Goal: Information Seeking & Learning: Learn about a topic

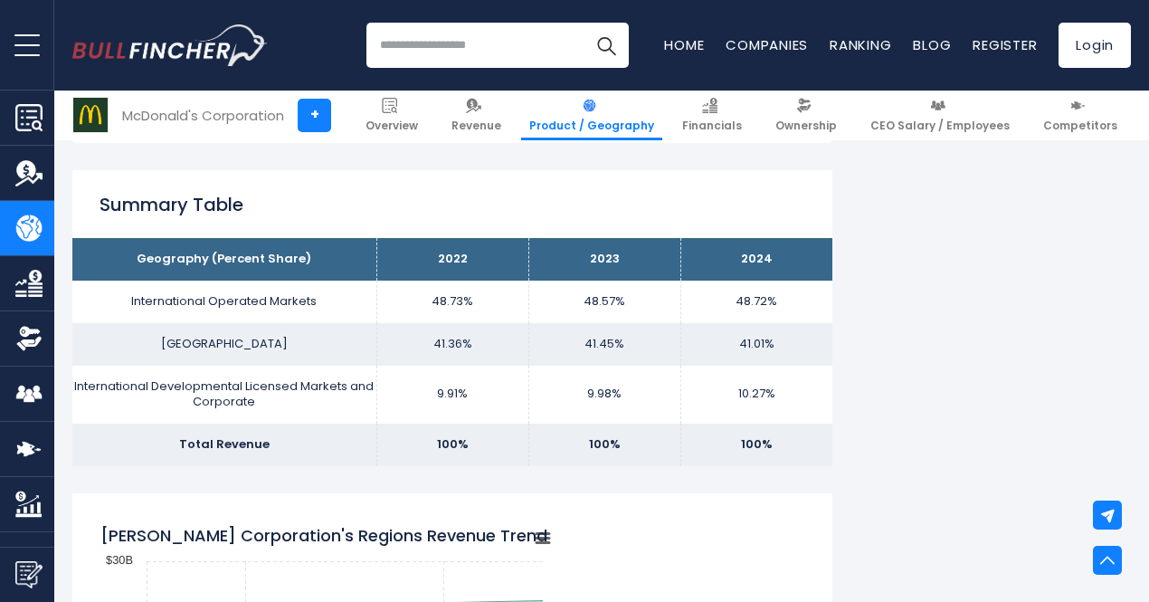
scroll to position [1110, 0]
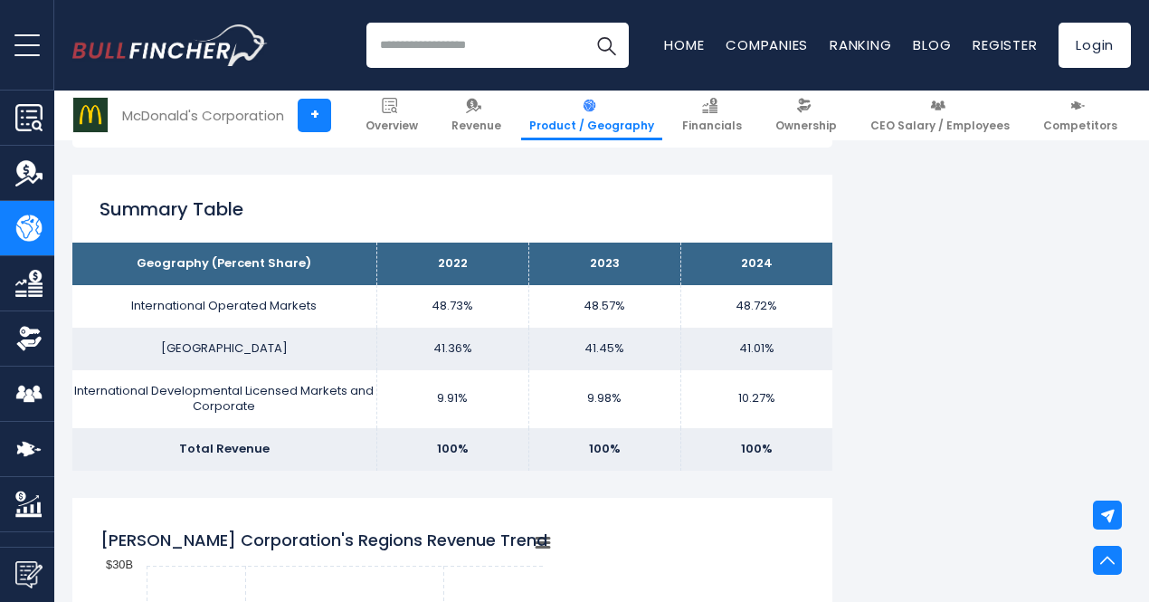
click at [201, 268] on th "Geography (Percent Share)" at bounding box center [224, 263] width 304 height 43
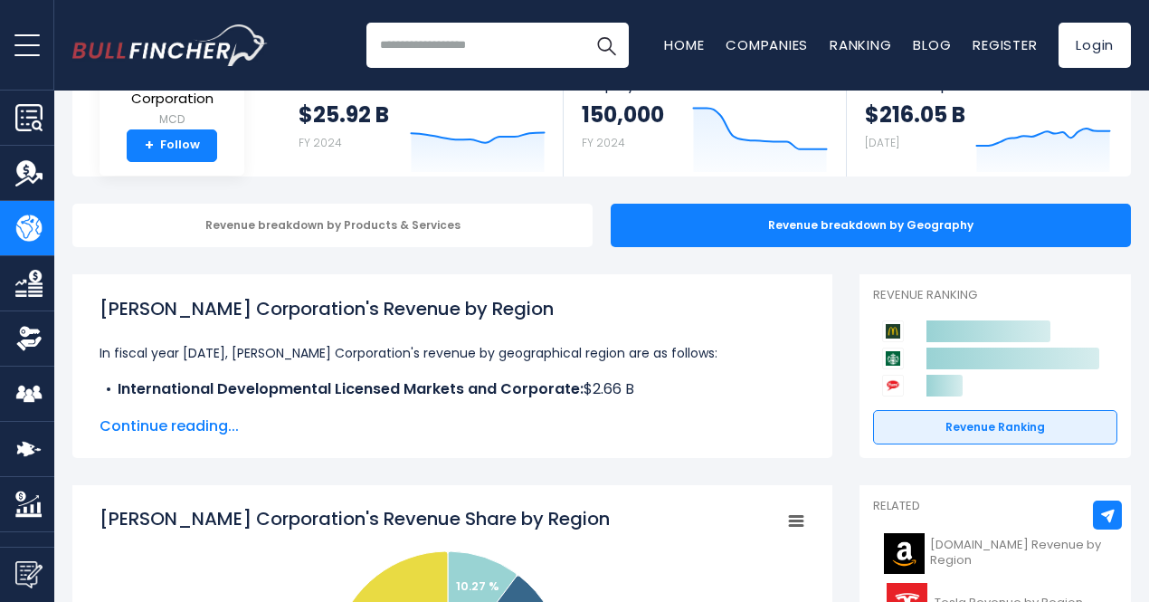
scroll to position [0, 0]
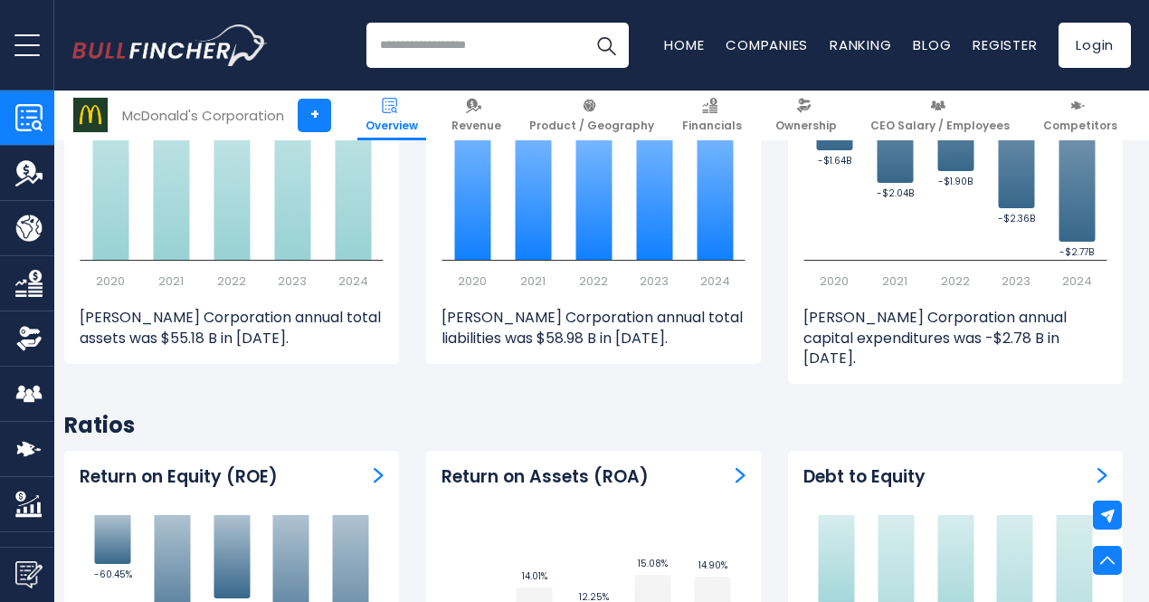
scroll to position [3277, 8]
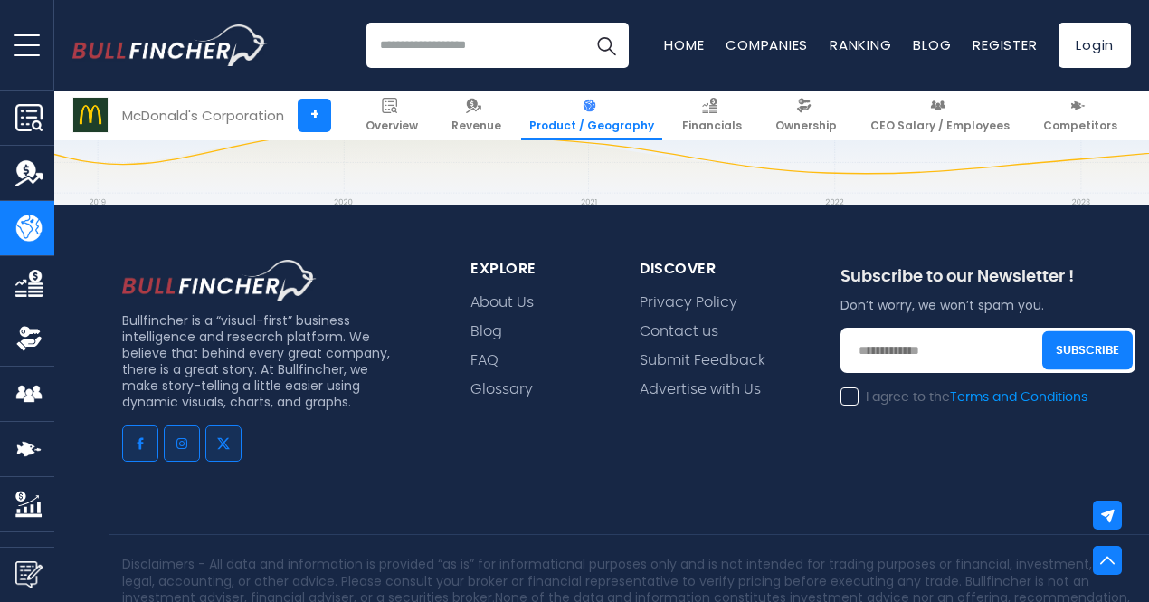
scroll to position [4102, 0]
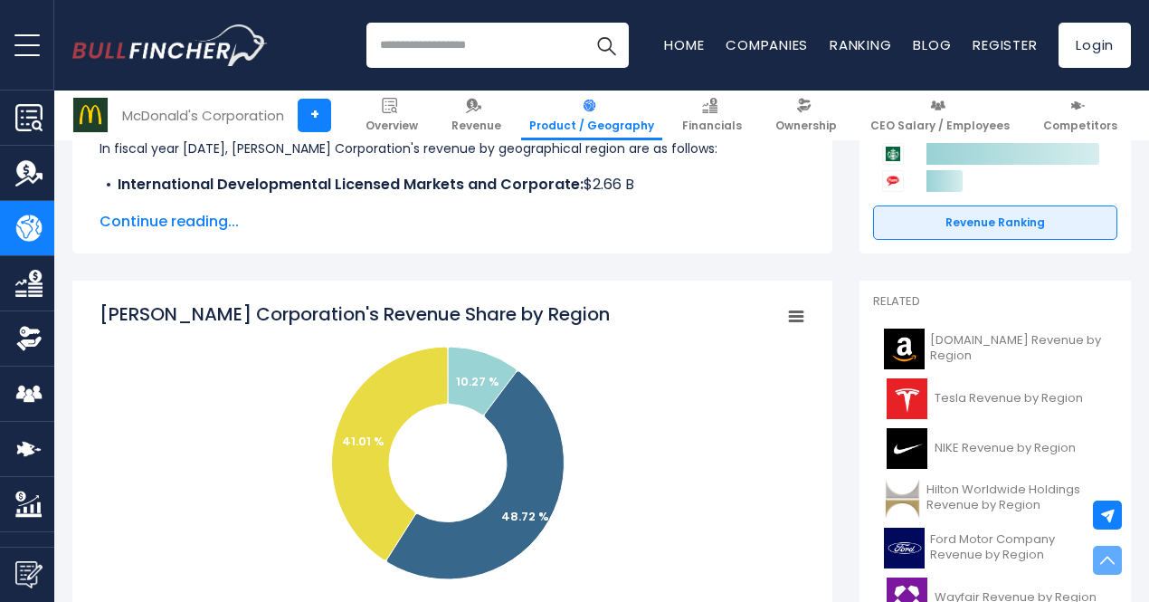
scroll to position [148, 0]
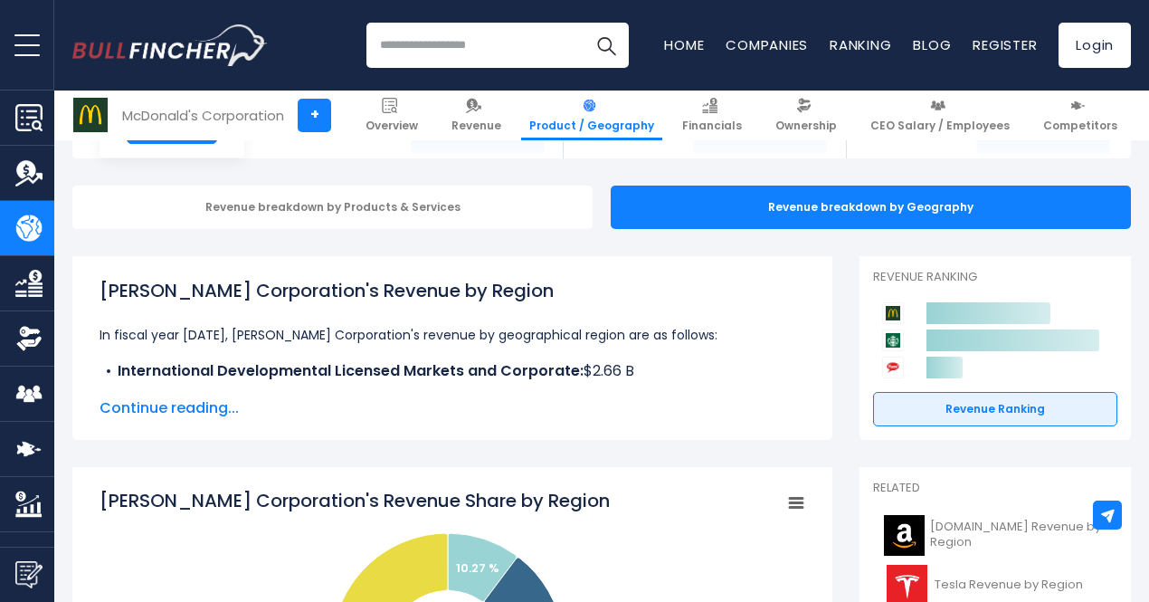
click at [204, 405] on span "Continue reading..." at bounding box center [452, 408] width 706 height 22
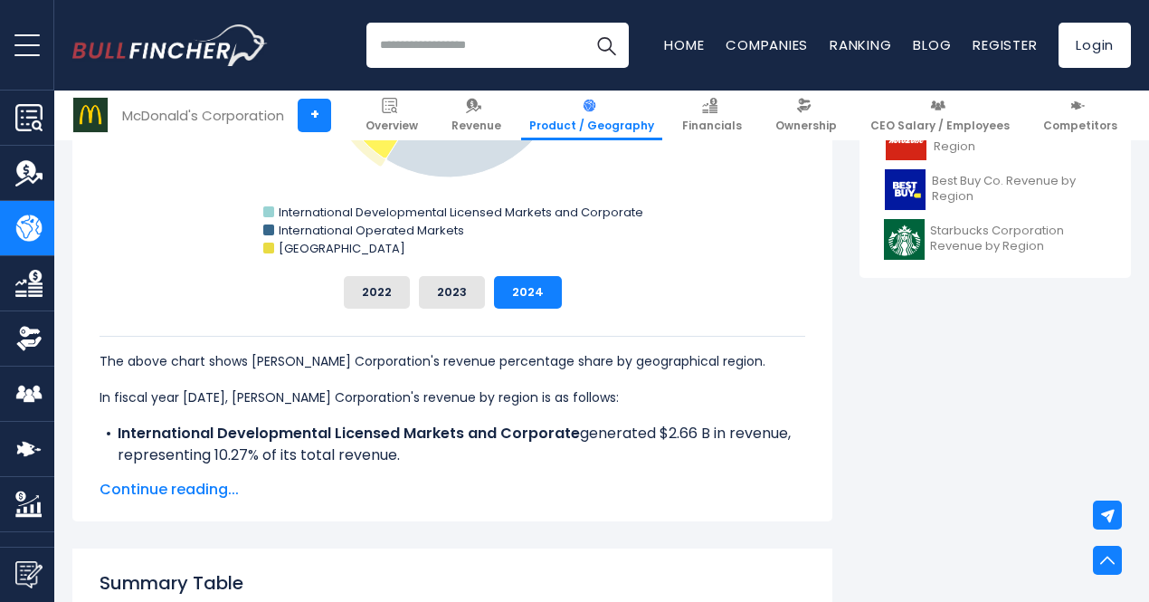
scroll to position [893, 0]
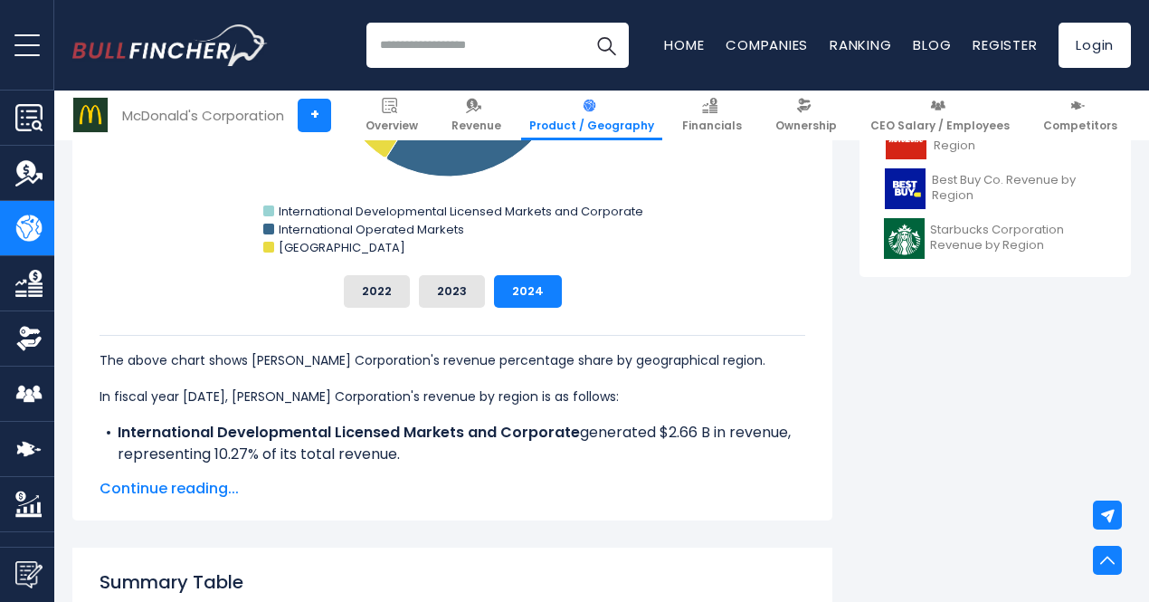
click at [198, 485] on span "Continue reading..." at bounding box center [452, 489] width 706 height 22
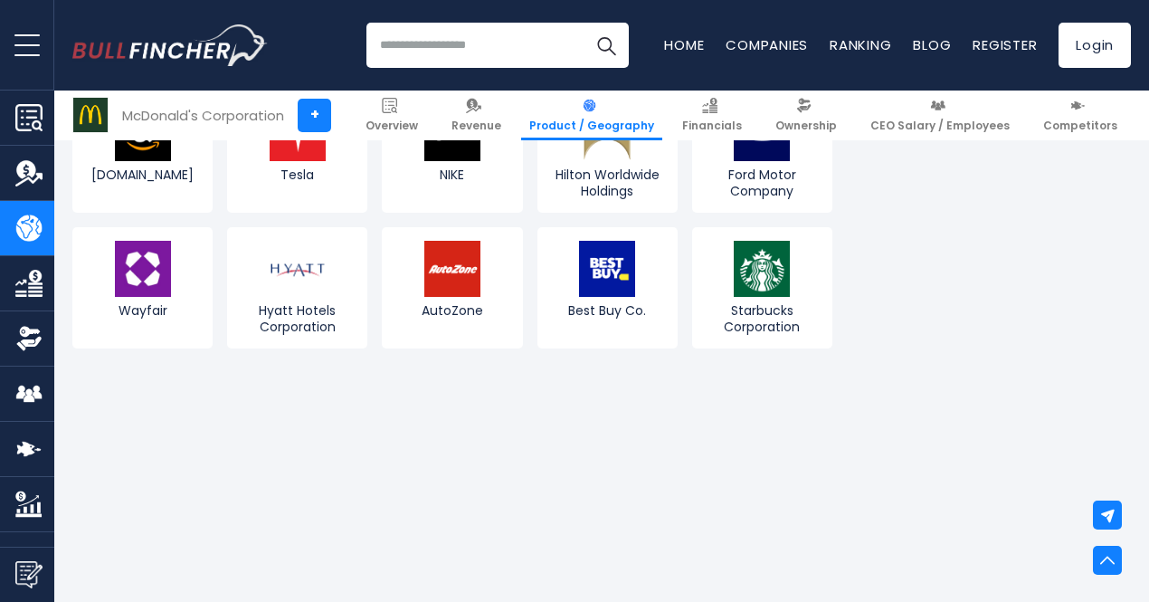
scroll to position [3902, 0]
